Goal: Communication & Community: Answer question/provide support

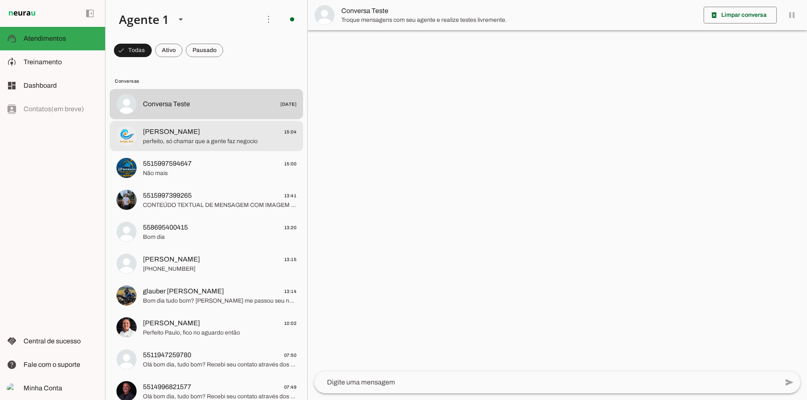
click at [208, 134] on span "[PERSON_NAME] 15:04" at bounding box center [219, 132] width 153 height 11
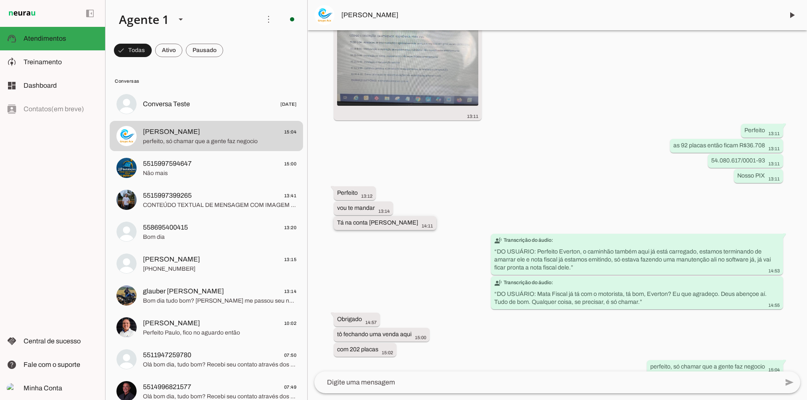
scroll to position [1688, 0]
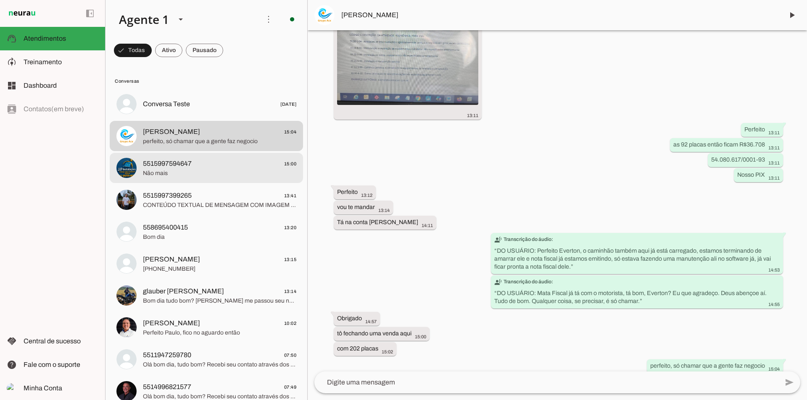
click at [240, 177] on span "Não mais" at bounding box center [219, 173] width 153 height 8
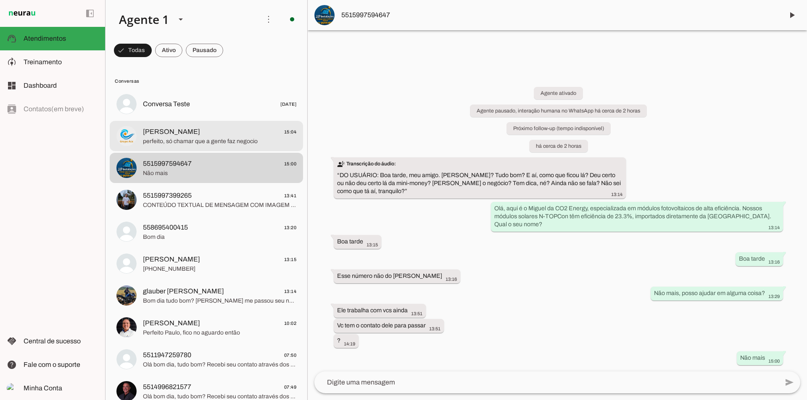
click at [255, 119] on md-item "[PERSON_NAME] 15:04 perfeito, só chamar que a gente faz negocio" at bounding box center [206, 104] width 193 height 30
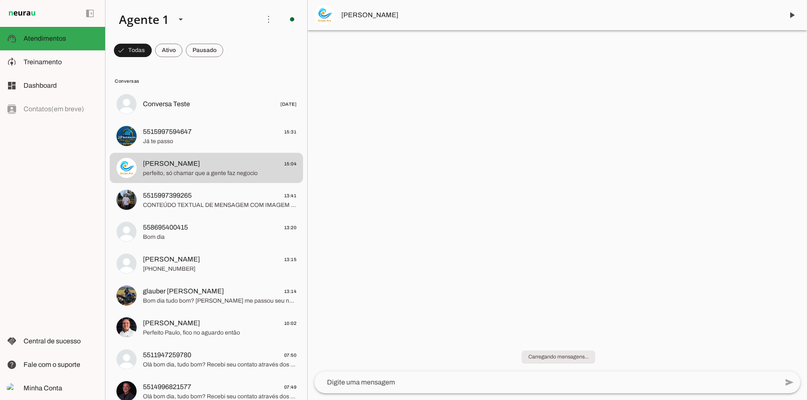
click at [408, 196] on div at bounding box center [557, 200] width 499 height 400
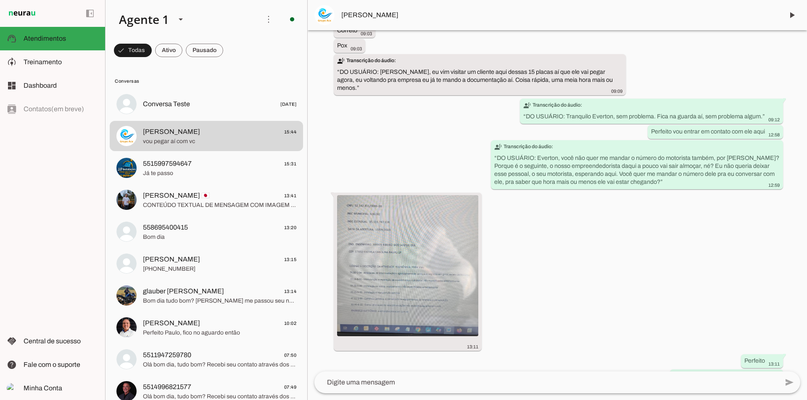
scroll to position [1720, 0]
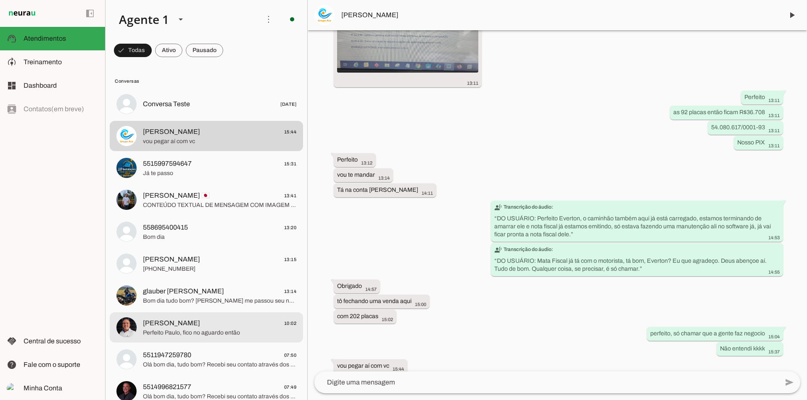
click at [237, 334] on span "Perfeito Paulo, fico no aguardo então" at bounding box center [219, 333] width 153 height 8
